Goal: Information Seeking & Learning: Learn about a topic

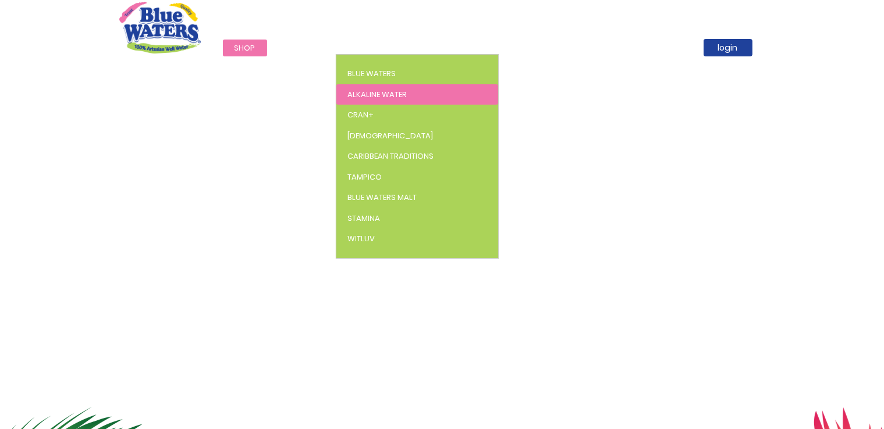
click at [371, 93] on span "Alkaline Water" at bounding box center [377, 94] width 59 height 11
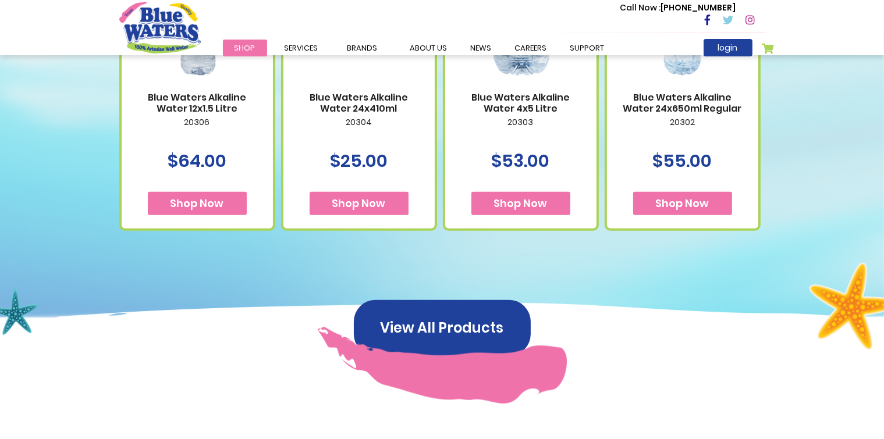
scroll to position [582, 0]
